Goal: Task Accomplishment & Management: Complete application form

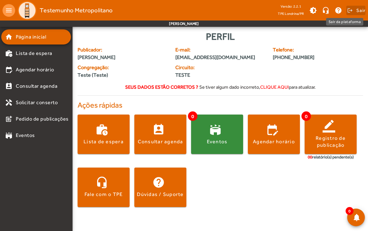
click at [355, 9] on span at bounding box center [355, 10] width 19 height 15
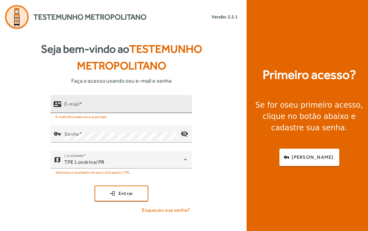
click at [93, 101] on div "E-mail" at bounding box center [125, 104] width 123 height 18
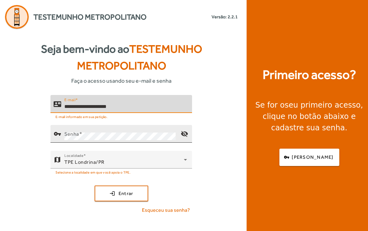
type input "**********"
click at [73, 135] on mat-label "Senha" at bounding box center [71, 134] width 15 height 6
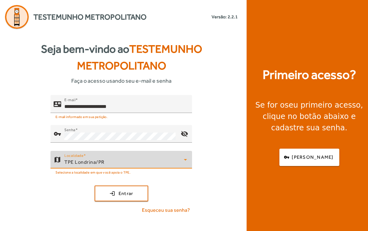
click at [77, 160] on span "TPE Londrina/PR" at bounding box center [84, 162] width 40 height 6
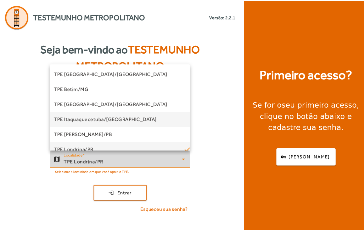
scroll to position [2, 0]
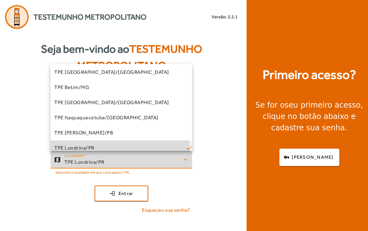
click at [104, 144] on mat-option "TPE Londrina/PR" at bounding box center [120, 147] width 141 height 15
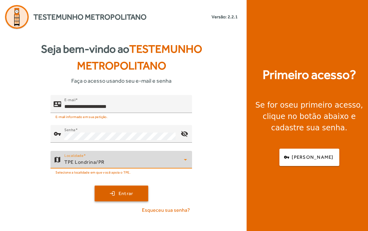
click at [111, 193] on span "submit" at bounding box center [121, 193] width 52 height 15
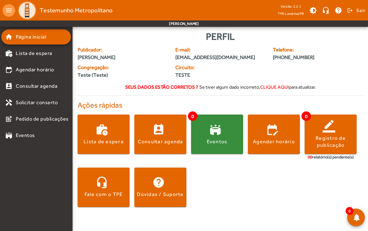
click at [277, 88] on span "clique aqui" at bounding box center [274, 86] width 29 height 5
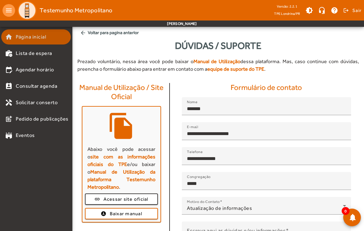
click at [36, 35] on span "Página inicial" at bounding box center [31, 37] width 30 height 8
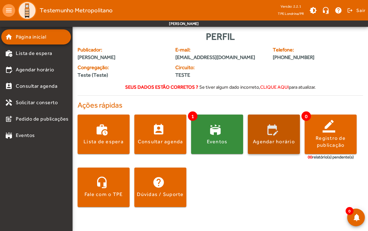
click at [275, 135] on span at bounding box center [274, 134] width 52 height 15
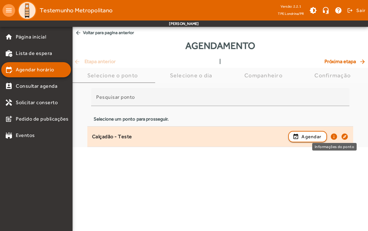
click at [335, 137] on mat-icon "info" at bounding box center [334, 137] width 8 height 8
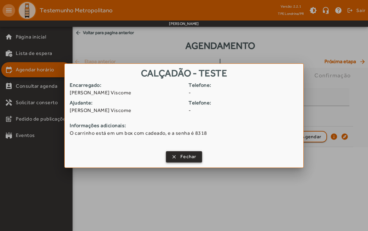
click at [189, 159] on span "Fechar" at bounding box center [188, 156] width 16 height 7
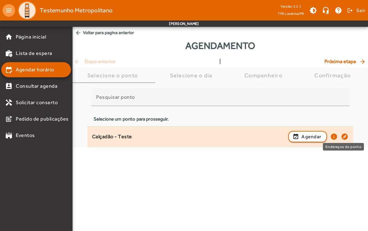
click at [346, 135] on mat-icon "explore" at bounding box center [345, 137] width 8 height 8
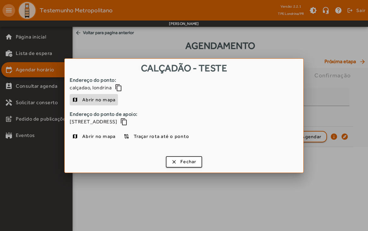
click at [90, 98] on span "Abrir no mapa" at bounding box center [98, 100] width 33 height 8
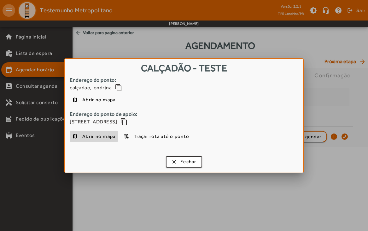
click at [93, 135] on span "Abrir no mapa" at bounding box center [98, 136] width 33 height 8
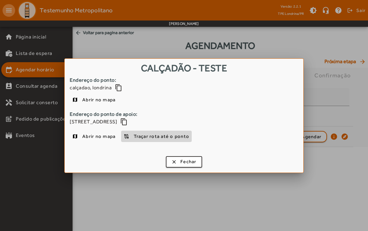
click at [162, 137] on span "Traçar rota até o ponto" at bounding box center [161, 136] width 55 height 8
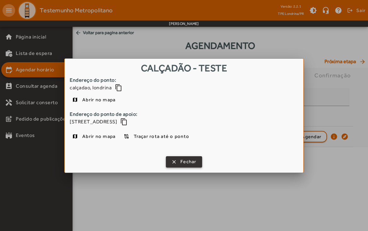
click at [185, 158] on span "Fechar" at bounding box center [188, 161] width 16 height 7
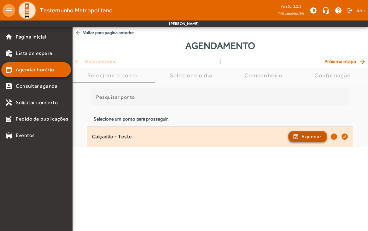
click at [306, 136] on span "Agendar" at bounding box center [311, 137] width 20 height 8
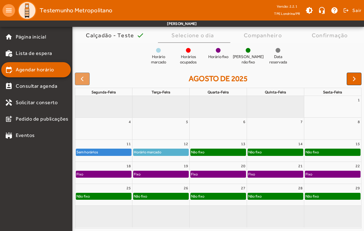
scroll to position [49, 0]
click at [123, 175] on div "Fixo" at bounding box center [103, 174] width 55 height 6
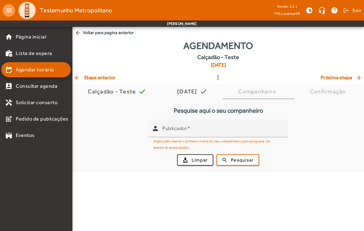
scroll to position [0, 0]
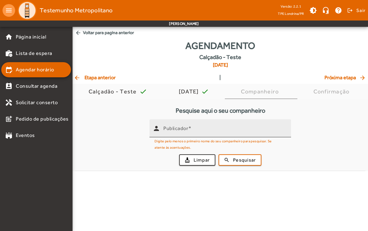
click at [180, 130] on mat-label "Publicador" at bounding box center [175, 128] width 25 height 6
click at [180, 130] on input "Publicador" at bounding box center [224, 131] width 123 height 8
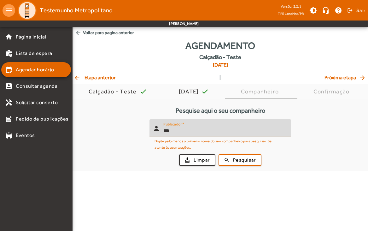
type input "***"
click at [218, 154] on button "search Pesquisar" at bounding box center [239, 159] width 43 height 11
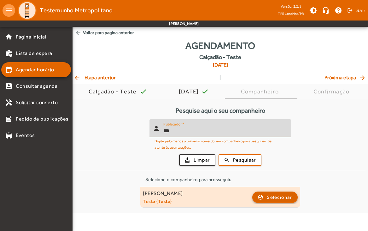
click at [264, 195] on span "button" at bounding box center [275, 196] width 44 height 15
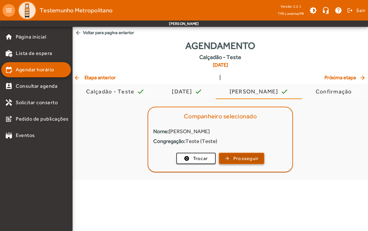
click at [230, 158] on span "button" at bounding box center [241, 158] width 44 height 15
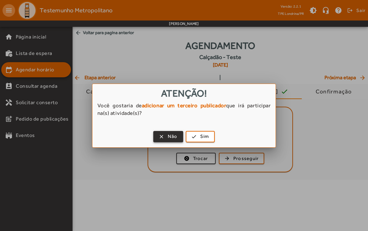
click at [165, 137] on span "button" at bounding box center [168, 136] width 29 height 15
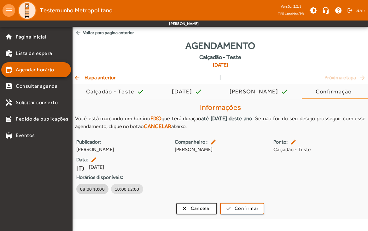
click at [90, 186] on span "08:00 10:00" at bounding box center [92, 189] width 25 height 6
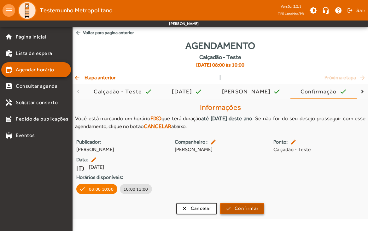
click at [242, 212] on span "submit" at bounding box center [242, 208] width 43 height 15
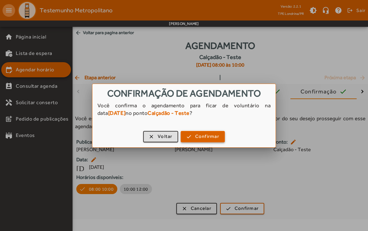
click at [205, 138] on span "Confirmar" at bounding box center [207, 136] width 24 height 7
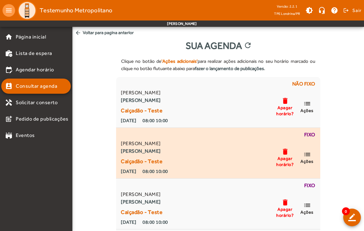
click at [287, 152] on mat-icon "delete" at bounding box center [286, 151] width 8 height 8
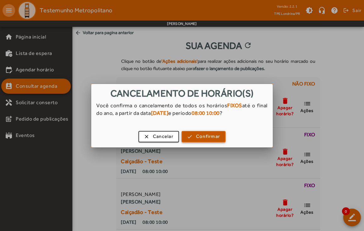
click at [210, 133] on span "Confirmar" at bounding box center [208, 136] width 24 height 7
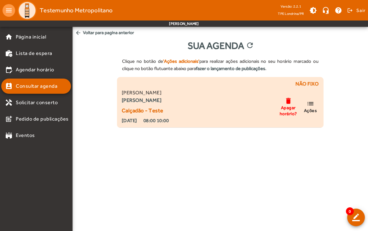
click at [311, 105] on mat-icon "list" at bounding box center [310, 104] width 8 height 8
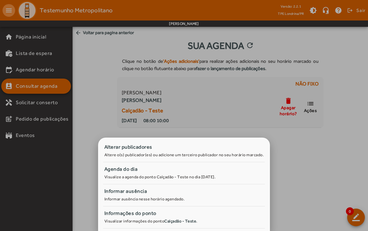
click at [310, 152] on div at bounding box center [184, 115] width 368 height 231
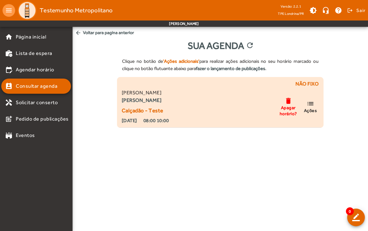
click at [309, 104] on mat-icon "list" at bounding box center [310, 104] width 8 height 8
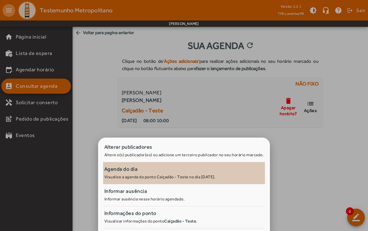
click at [156, 172] on div "Agenda do dia" at bounding box center [183, 169] width 159 height 8
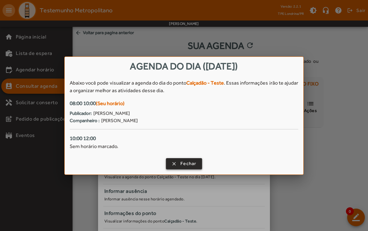
click at [182, 164] on span "Fechar" at bounding box center [188, 163] width 16 height 7
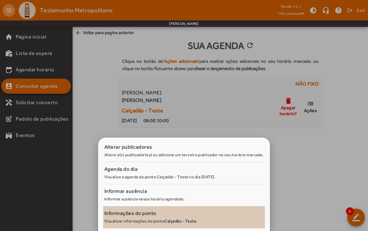
click at [170, 216] on span "Informações do ponto Visualizar informações do ponto Calçadão - Teste ." at bounding box center [184, 216] width 162 height 15
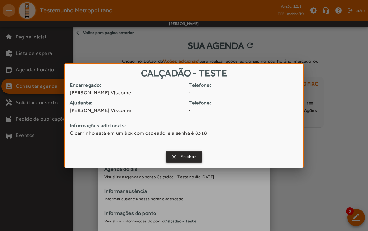
click at [186, 158] on span "Fechar" at bounding box center [188, 156] width 16 height 7
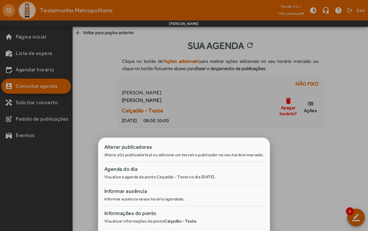
click at [275, 148] on div at bounding box center [184, 115] width 368 height 231
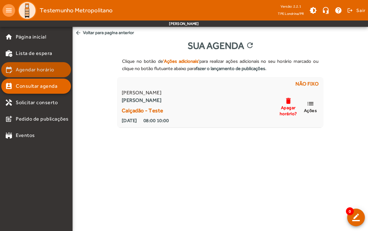
click at [33, 71] on span "Agendar horário" at bounding box center [35, 70] width 38 height 8
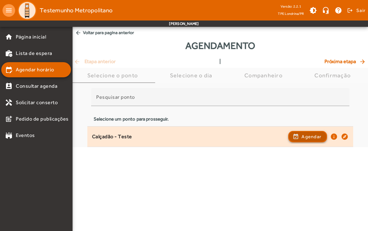
click at [308, 137] on span "Agendar" at bounding box center [311, 137] width 20 height 8
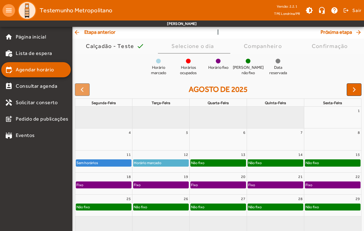
scroll to position [48, 0]
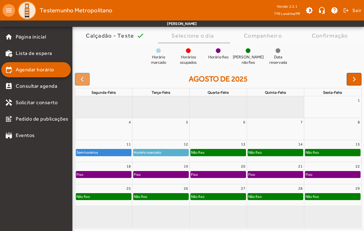
click at [222, 177] on div "Fixo" at bounding box center [218, 174] width 55 height 6
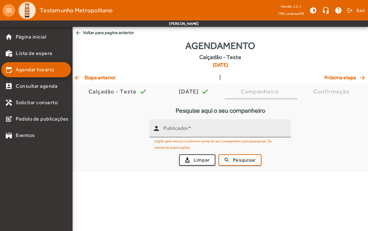
click at [184, 132] on input "Publicador" at bounding box center [224, 131] width 123 height 8
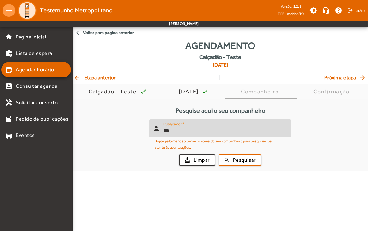
type input "***"
click at [218, 154] on button "search Pesquisar" at bounding box center [239, 159] width 43 height 11
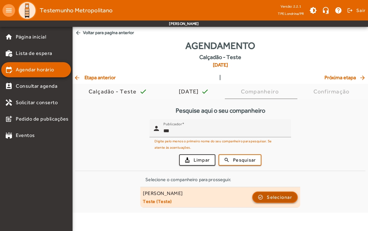
click at [274, 193] on span "Selecionar" at bounding box center [279, 197] width 25 height 8
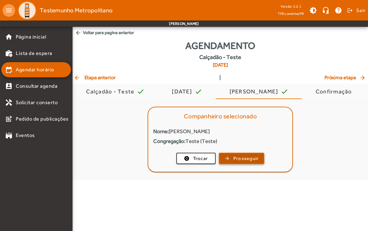
click at [243, 158] on span "Prosseguir" at bounding box center [246, 158] width 26 height 7
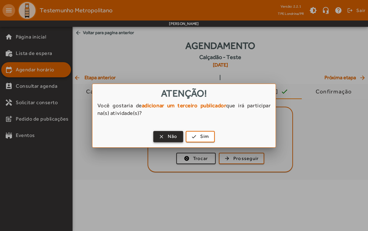
click at [173, 135] on span "Não" at bounding box center [173, 136] width 10 height 7
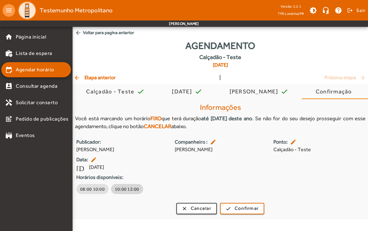
click at [128, 186] on span "10:00 12:00" at bounding box center [127, 189] width 25 height 6
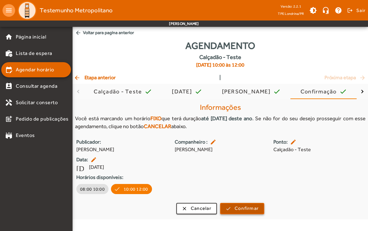
click at [250, 204] on span "submit" at bounding box center [242, 208] width 43 height 15
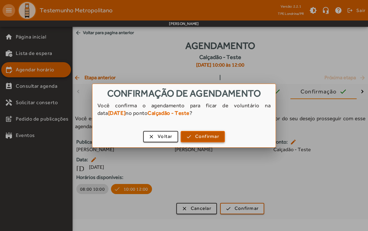
click at [208, 134] on span "Confirmar" at bounding box center [207, 136] width 24 height 7
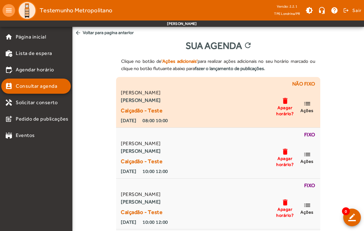
click at [307, 106] on mat-icon "list" at bounding box center [308, 104] width 8 height 8
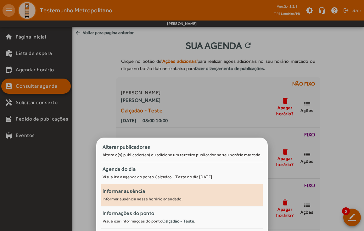
click at [166, 195] on span "Informar ausência Informar ausência nesse horário agendado." at bounding box center [182, 194] width 162 height 15
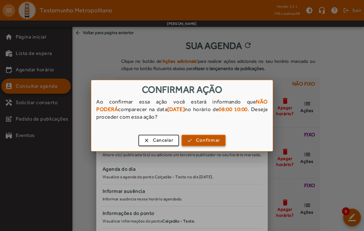
click at [194, 142] on span "button" at bounding box center [203, 140] width 43 height 15
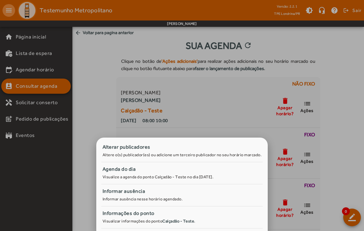
click at [337, 123] on div at bounding box center [182, 115] width 364 height 231
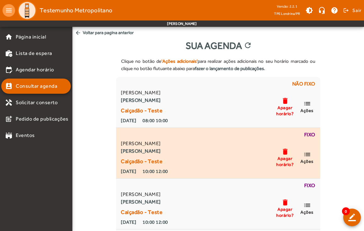
click at [305, 154] on mat-icon "list" at bounding box center [308, 154] width 8 height 8
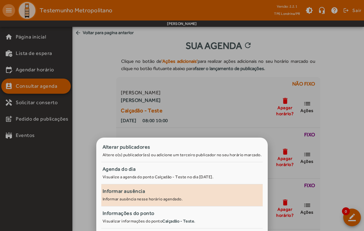
click at [199, 191] on div "Informar ausência" at bounding box center [182, 191] width 159 height 8
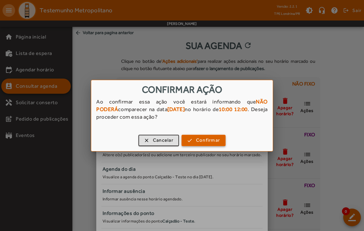
click at [200, 140] on span "Confirmar" at bounding box center [208, 139] width 24 height 7
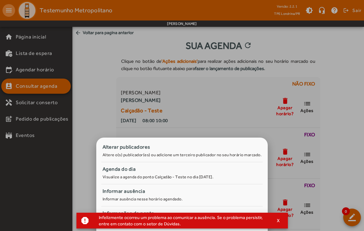
click at [335, 143] on div at bounding box center [182, 115] width 364 height 231
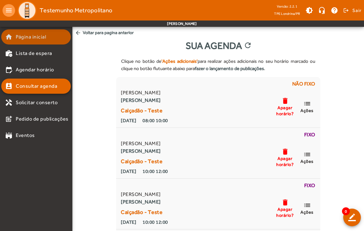
click at [43, 40] on span "Página inicial" at bounding box center [31, 37] width 30 height 8
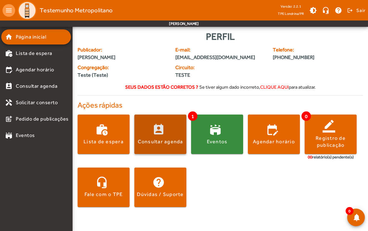
click at [164, 128] on span at bounding box center [160, 134] width 52 height 15
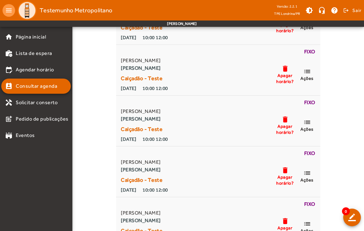
scroll to position [151, 0]
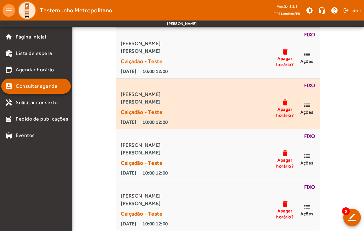
click at [310, 106] on mat-icon "list" at bounding box center [308, 105] width 8 height 8
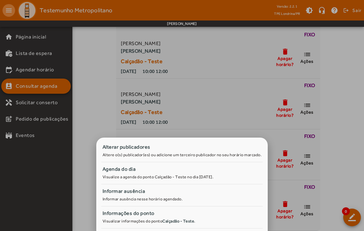
click at [91, 84] on div at bounding box center [182, 115] width 364 height 231
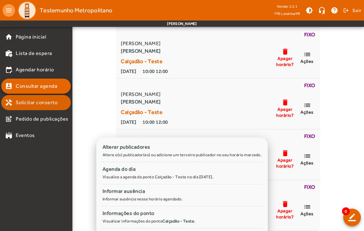
scroll to position [151, 0]
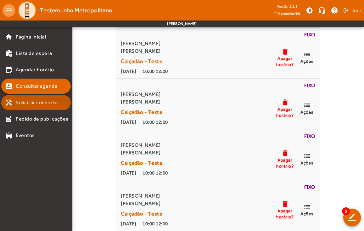
click at [39, 106] on mat-list-item "handyman Solicitar conserto" at bounding box center [36, 102] width 70 height 15
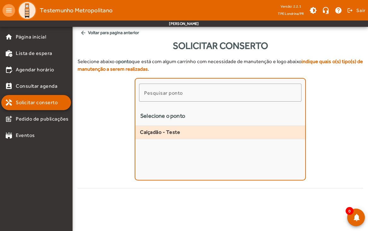
click at [162, 135] on mat-list-item "Calçadão - Teste" at bounding box center [220, 132] width 170 height 13
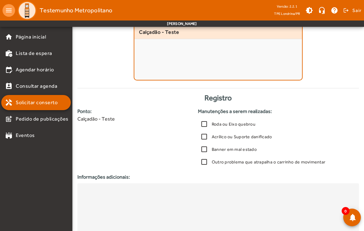
scroll to position [133, 0]
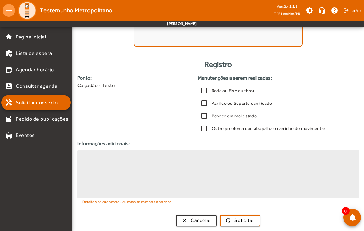
click at [167, 169] on textarea at bounding box center [219, 174] width 272 height 38
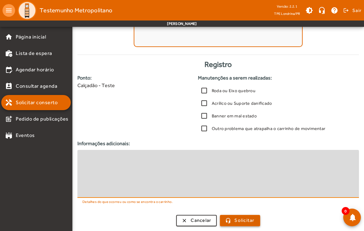
click at [247, 220] on span "Solicitar" at bounding box center [245, 219] width 20 height 7
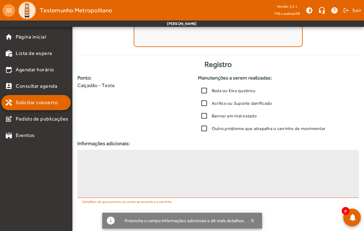
click at [195, 163] on textarea at bounding box center [219, 174] width 272 height 38
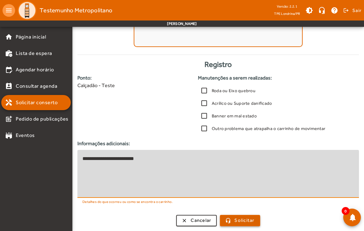
type textarea "**********"
click at [249, 221] on span "Solicitar" at bounding box center [245, 219] width 20 height 7
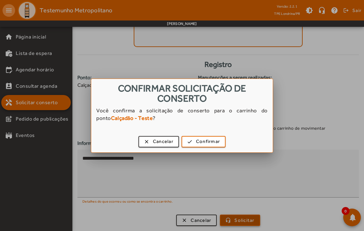
scroll to position [0, 0]
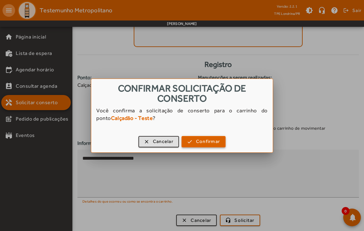
click at [202, 142] on span "Confirmar" at bounding box center [208, 141] width 24 height 7
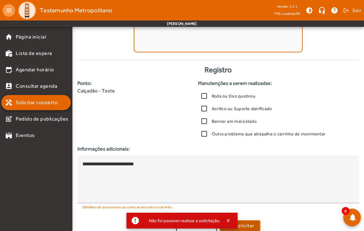
scroll to position [133, 0]
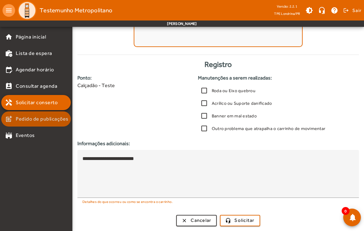
click at [20, 119] on span "Pedido de publicações" at bounding box center [42, 119] width 53 height 8
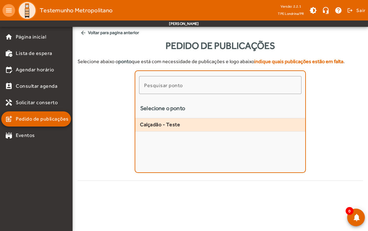
click at [182, 123] on span "Calçadão - Teste" at bounding box center [220, 124] width 160 height 7
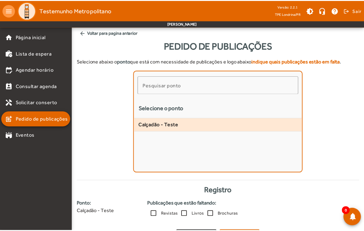
scroll to position [15, 0]
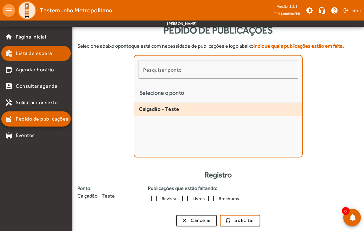
click at [19, 53] on span "Lista de espera" at bounding box center [34, 53] width 37 height 8
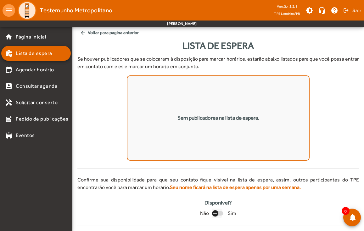
click at [216, 211] on icon "button" at bounding box center [216, 213] width 6 height 6
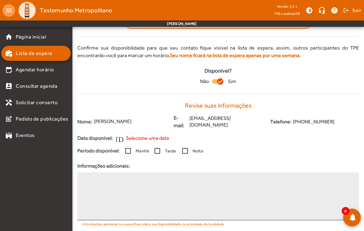
scroll to position [146, 0]
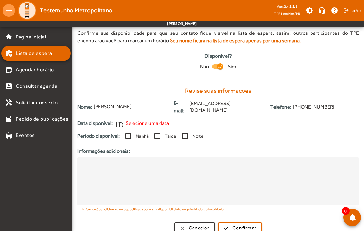
click at [134, 119] on span "Selecione uma data" at bounding box center [147, 123] width 43 height 8
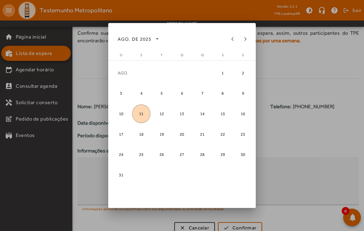
scroll to position [0, 0]
click at [136, 136] on span "18" at bounding box center [141, 134] width 18 height 18
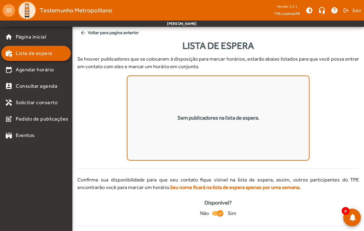
scroll to position [146, 0]
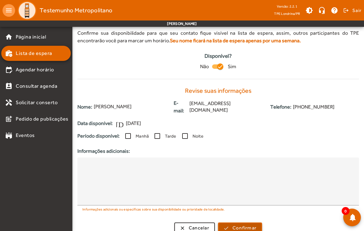
click at [251, 224] on span "Confirmar" at bounding box center [245, 227] width 24 height 7
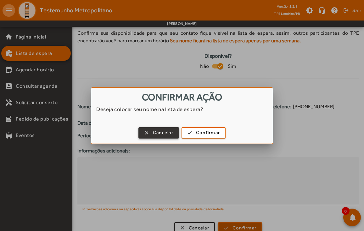
scroll to position [0, 0]
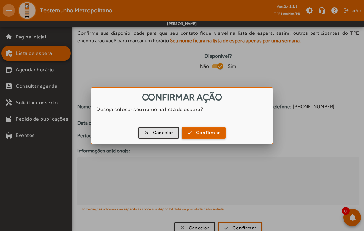
click at [221, 133] on span "button" at bounding box center [203, 132] width 43 height 15
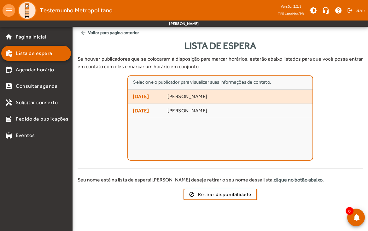
click at [203, 92] on mat-list-item "[DATE] [PERSON_NAME]" at bounding box center [220, 96] width 184 height 14
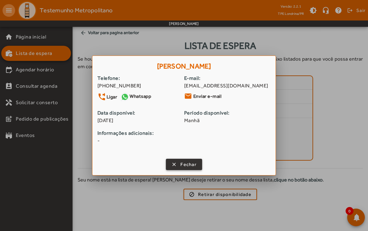
click at [191, 163] on span "Fechar" at bounding box center [188, 164] width 16 height 7
